Goal: Complete application form

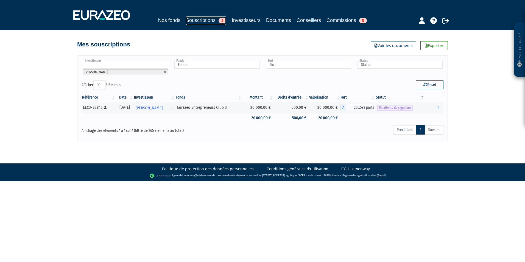
click at [214, 18] on link "Souscriptions 2" at bounding box center [206, 20] width 40 height 9
click at [165, 73] on link at bounding box center [165, 72] width 3 height 3
type input "Investisseur"
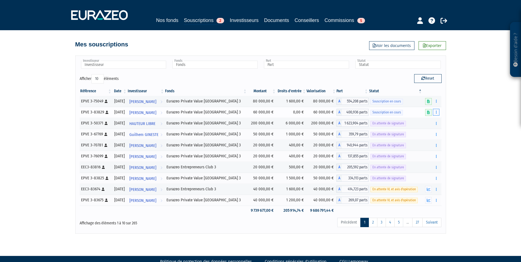
click at [436, 112] on icon "button" at bounding box center [436, 112] width 1 height 4
click at [429, 131] on link "Compléter" at bounding box center [420, 132] width 36 height 9
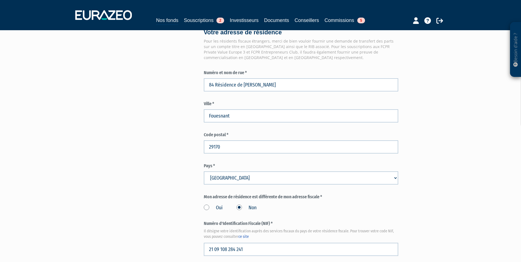
scroll to position [608, 0]
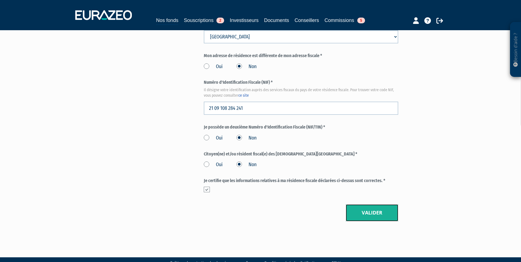
click at [371, 204] on button "Valider" at bounding box center [372, 212] width 52 height 17
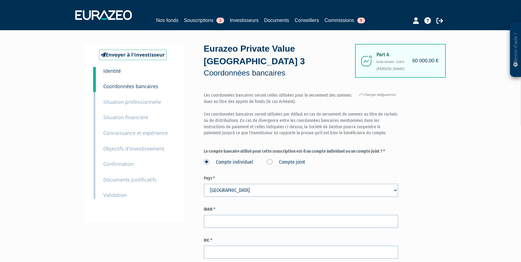
scroll to position [27, 0]
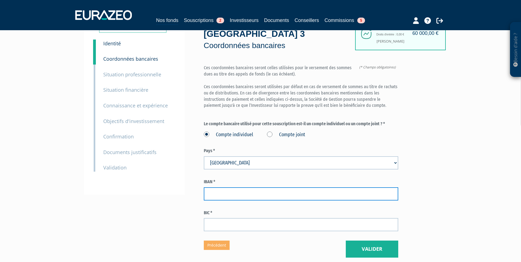
click at [301, 187] on input "text" at bounding box center [301, 193] width 195 height 13
paste input "FR76 3004 7140 5300 0211 5740 328"
type input "FR76 3004 7140 5300 0211 5740 328"
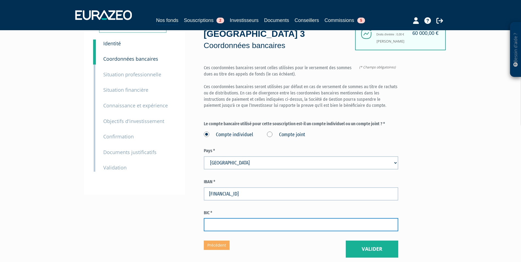
click at [257, 218] on input "text" at bounding box center [301, 224] width 195 height 13
paste input "CMCIFRPP"
type input "CMCIFRPP"
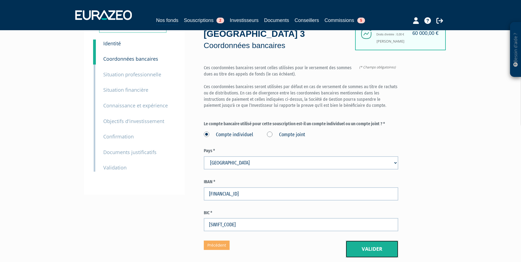
click at [388, 241] on button "Valider" at bounding box center [372, 249] width 52 height 17
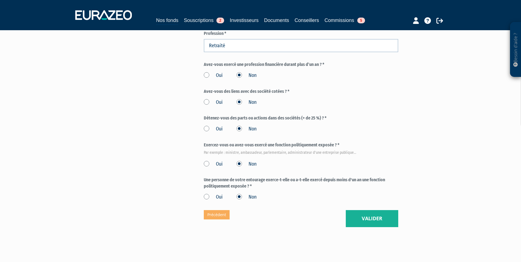
scroll to position [242, 0]
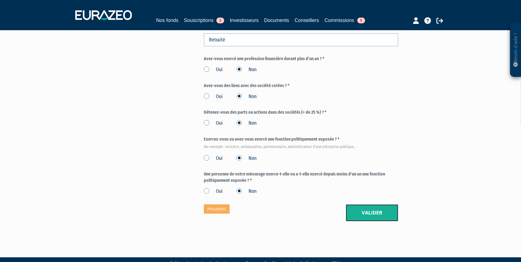
click at [366, 204] on button "Valider" at bounding box center [372, 212] width 52 height 17
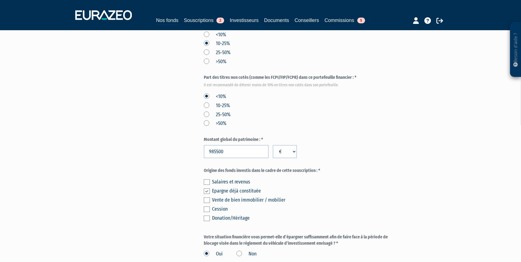
scroll to position [357, 0]
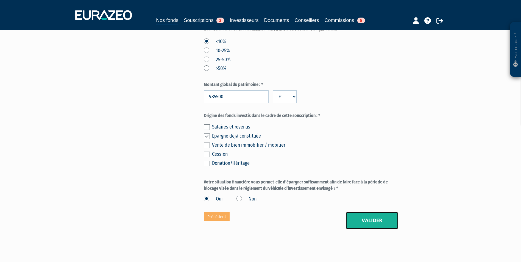
click at [375, 216] on button "Valider" at bounding box center [372, 220] width 52 height 17
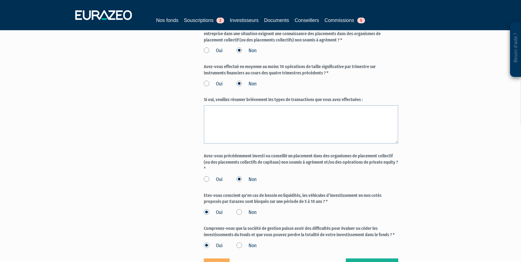
scroll to position [385, 0]
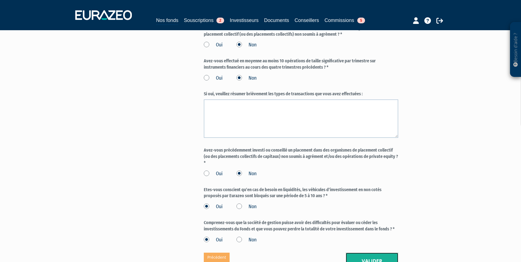
click at [386, 253] on button "Valider" at bounding box center [372, 261] width 52 height 17
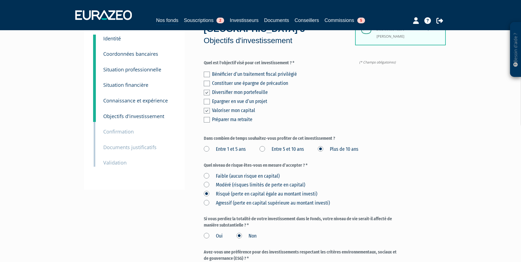
scroll to position [110, 0]
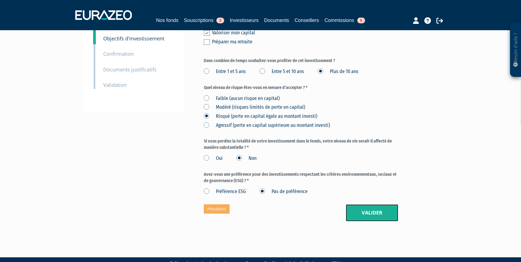
click at [373, 204] on button "Valider" at bounding box center [372, 212] width 52 height 17
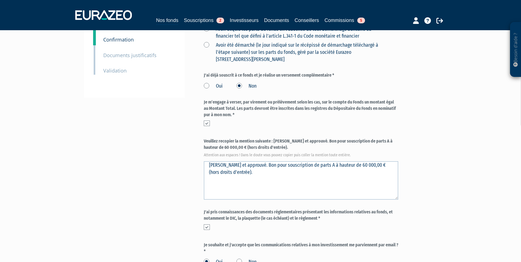
scroll to position [165, 0]
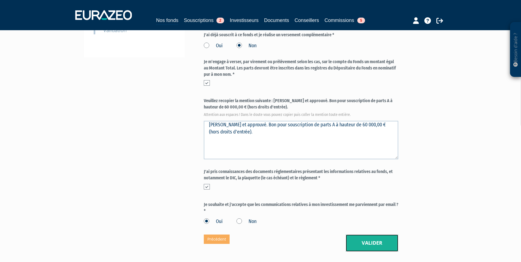
click at [368, 237] on button "Valider" at bounding box center [372, 243] width 52 height 17
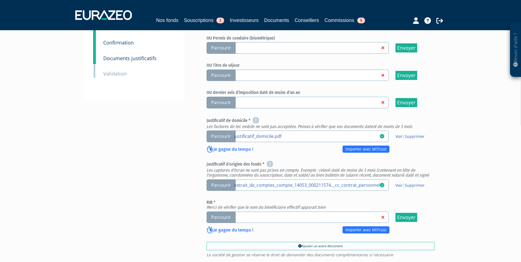
scroll to position [137, 0]
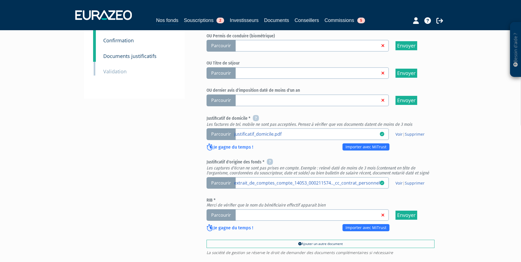
click at [225, 209] on span "Parcourir" at bounding box center [221, 215] width 29 height 12
click at [0, 0] on input "Parcourir" at bounding box center [0, 0] width 0 height 0
click at [214, 209] on span "Parcourir" at bounding box center [221, 215] width 29 height 12
click at [0, 0] on input "Parcourir" at bounding box center [0, 0] width 0 height 0
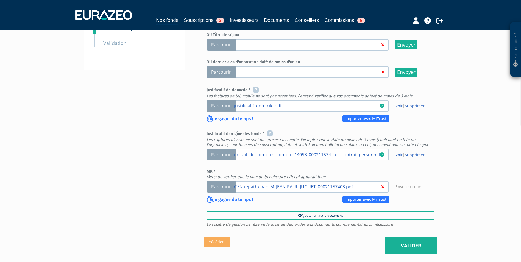
scroll to position [199, 0]
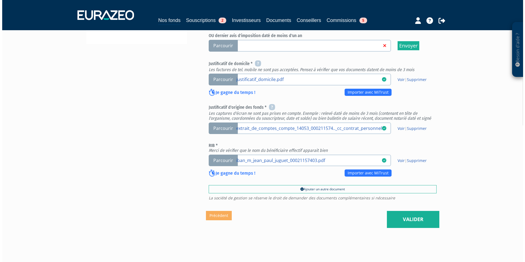
scroll to position [192, 0]
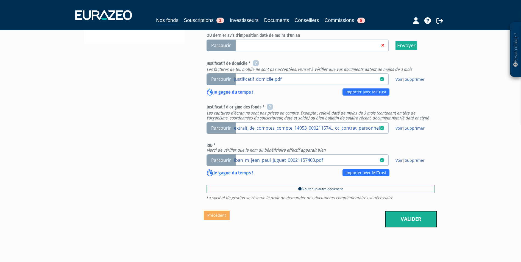
drag, startPoint x: 0, startPoint y: 0, endPoint x: 415, endPoint y: 206, distance: 463.7
click at [415, 211] on link "Valider" at bounding box center [411, 219] width 52 height 17
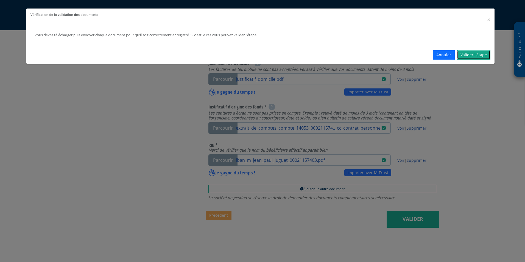
click at [480, 54] on link "Valider l'étape" at bounding box center [474, 54] width 34 height 9
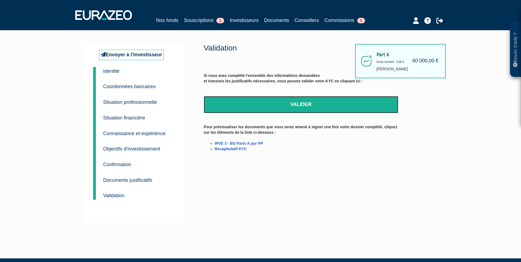
click at [308, 108] on link "Valider" at bounding box center [301, 104] width 195 height 17
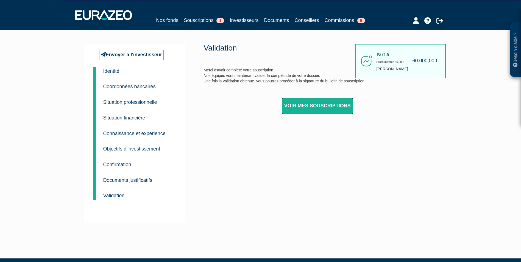
click at [329, 109] on link "Voir mes souscriptions" at bounding box center [318, 106] width 72 height 17
